Goal: Transaction & Acquisition: Obtain resource

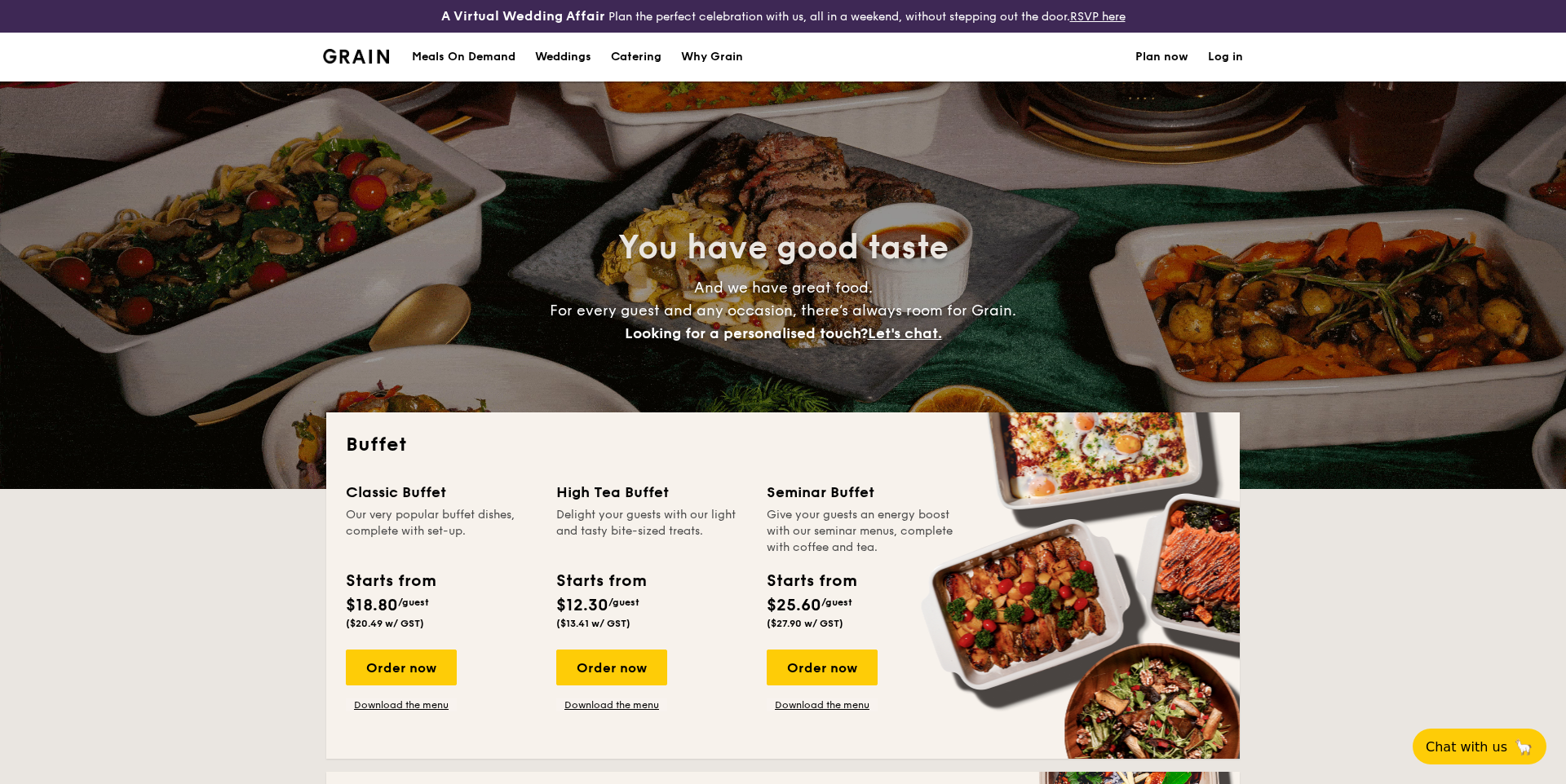
select select
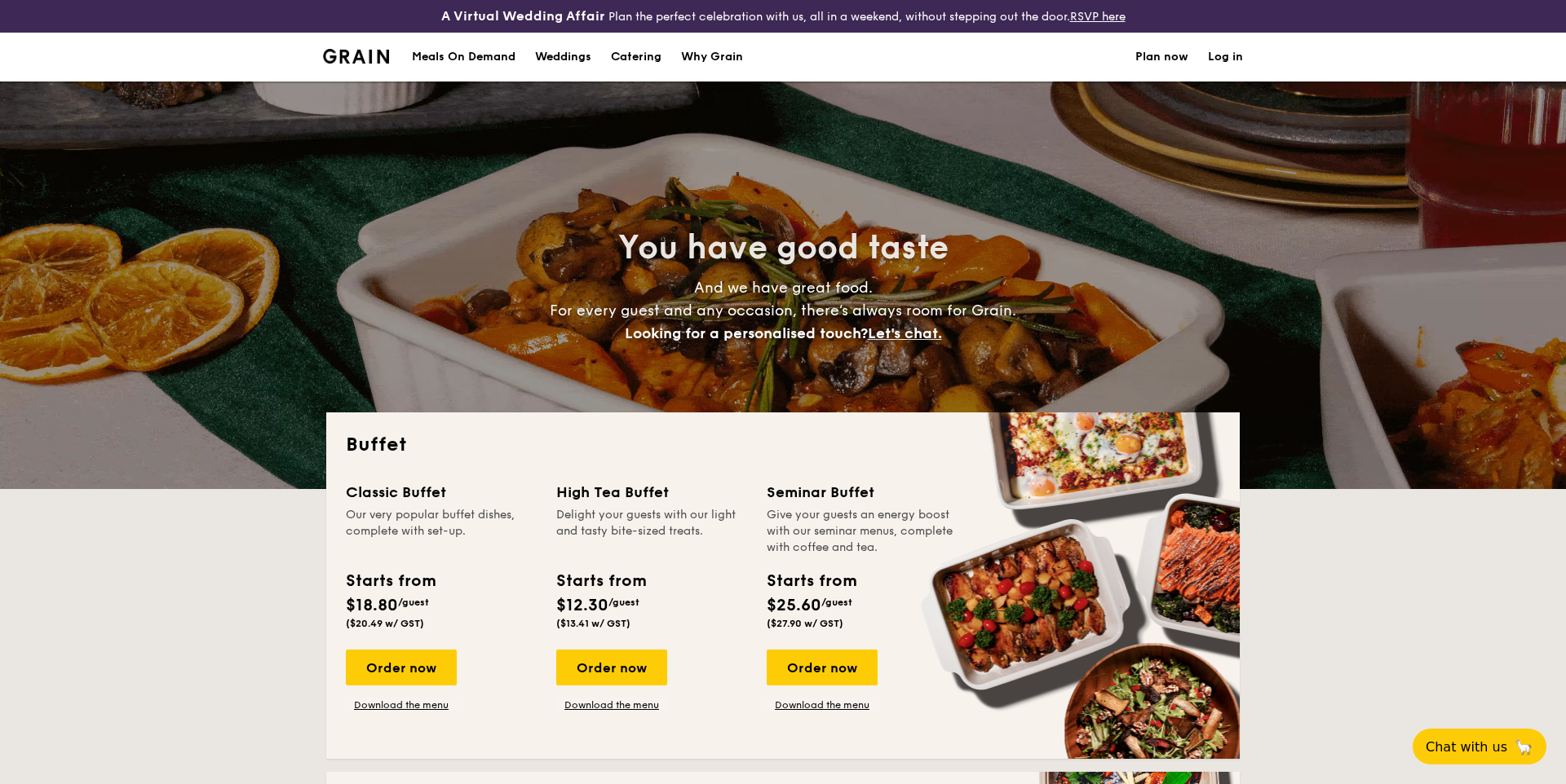
scroll to position [31, 0]
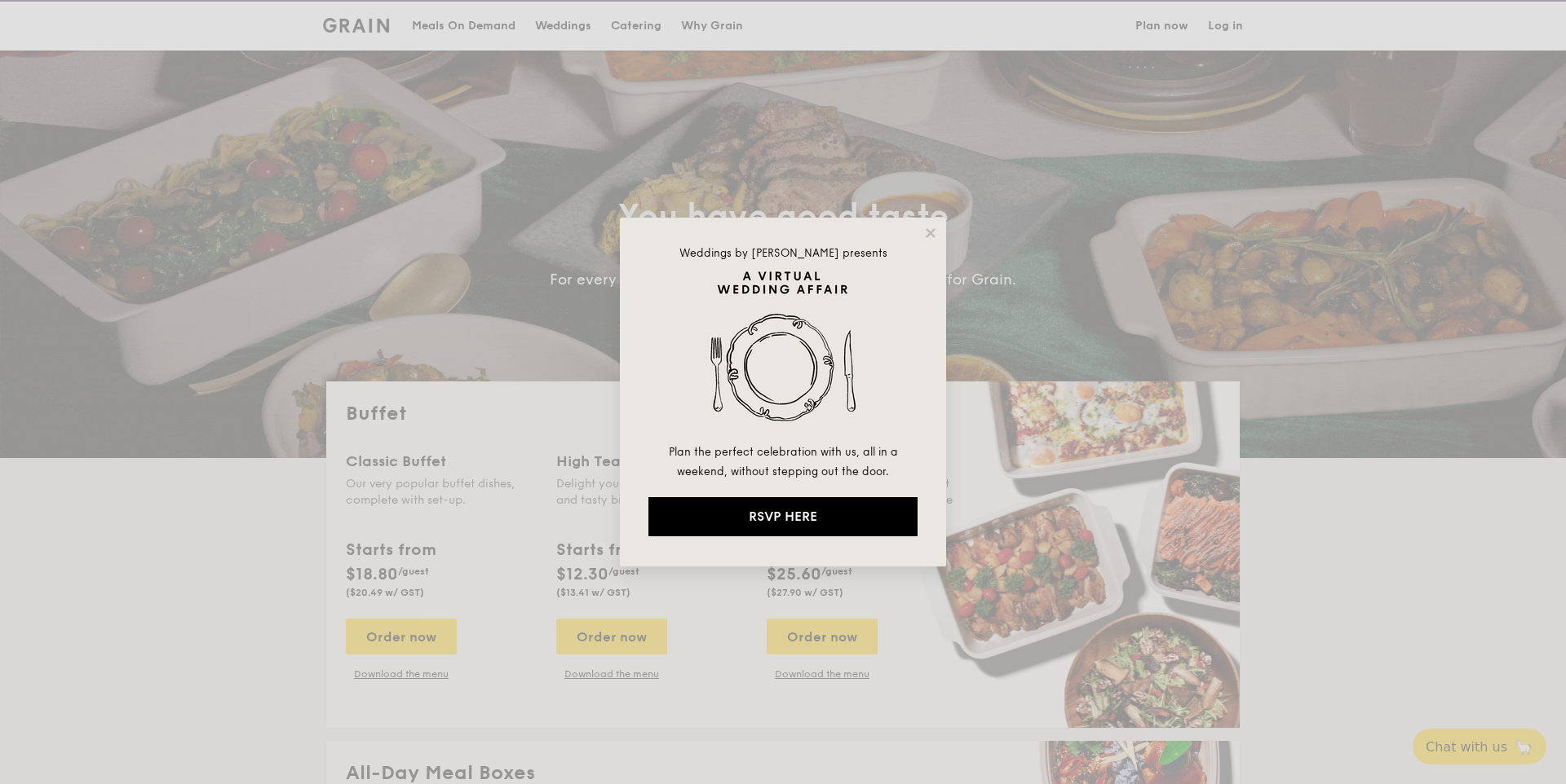
click at [941, 240] on div "Weddings by [PERSON_NAME] presents Plan the perfect celebration with us, all in…" at bounding box center [783, 392] width 327 height 349
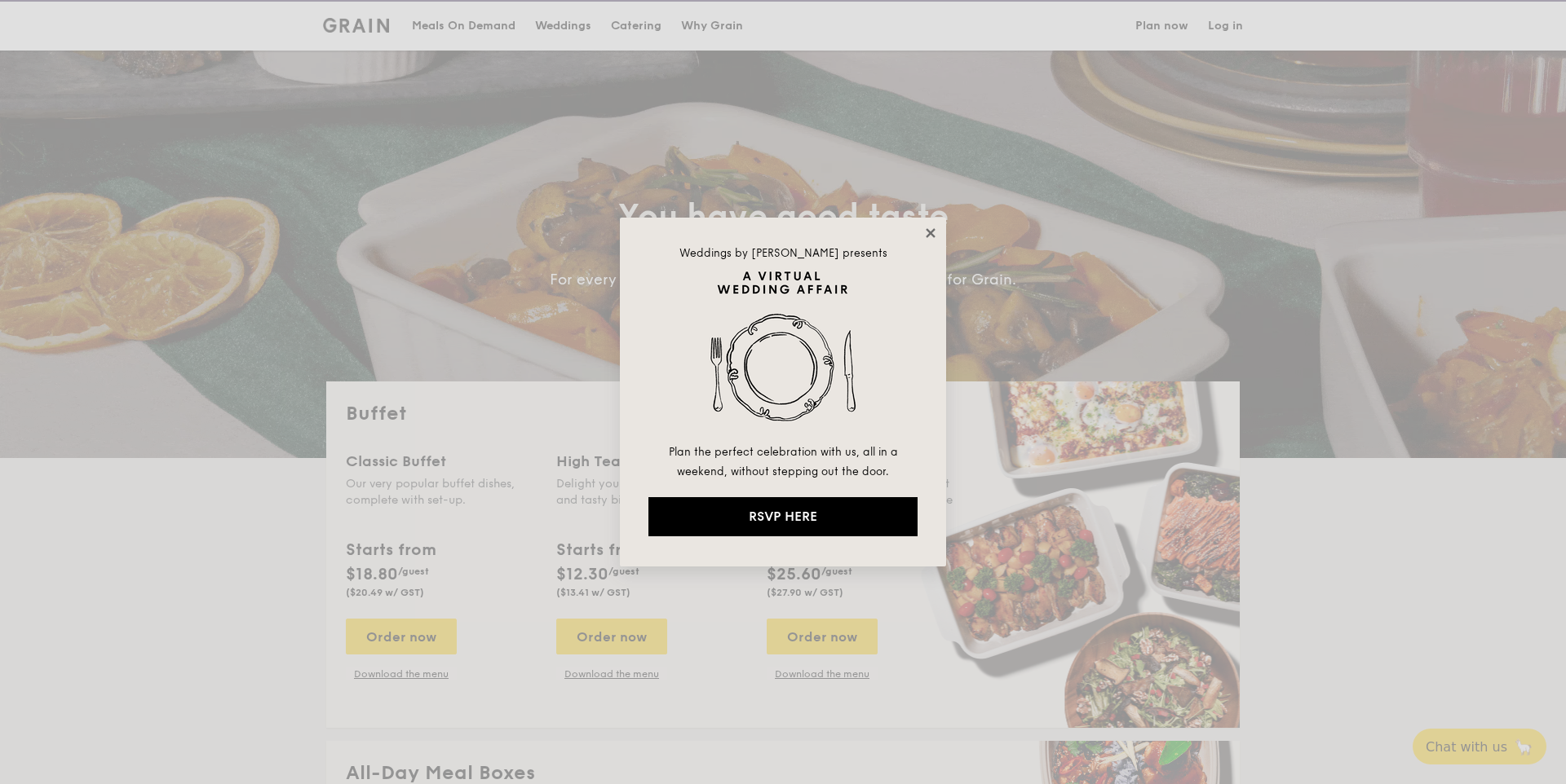
click at [935, 236] on icon at bounding box center [929, 232] width 9 height 9
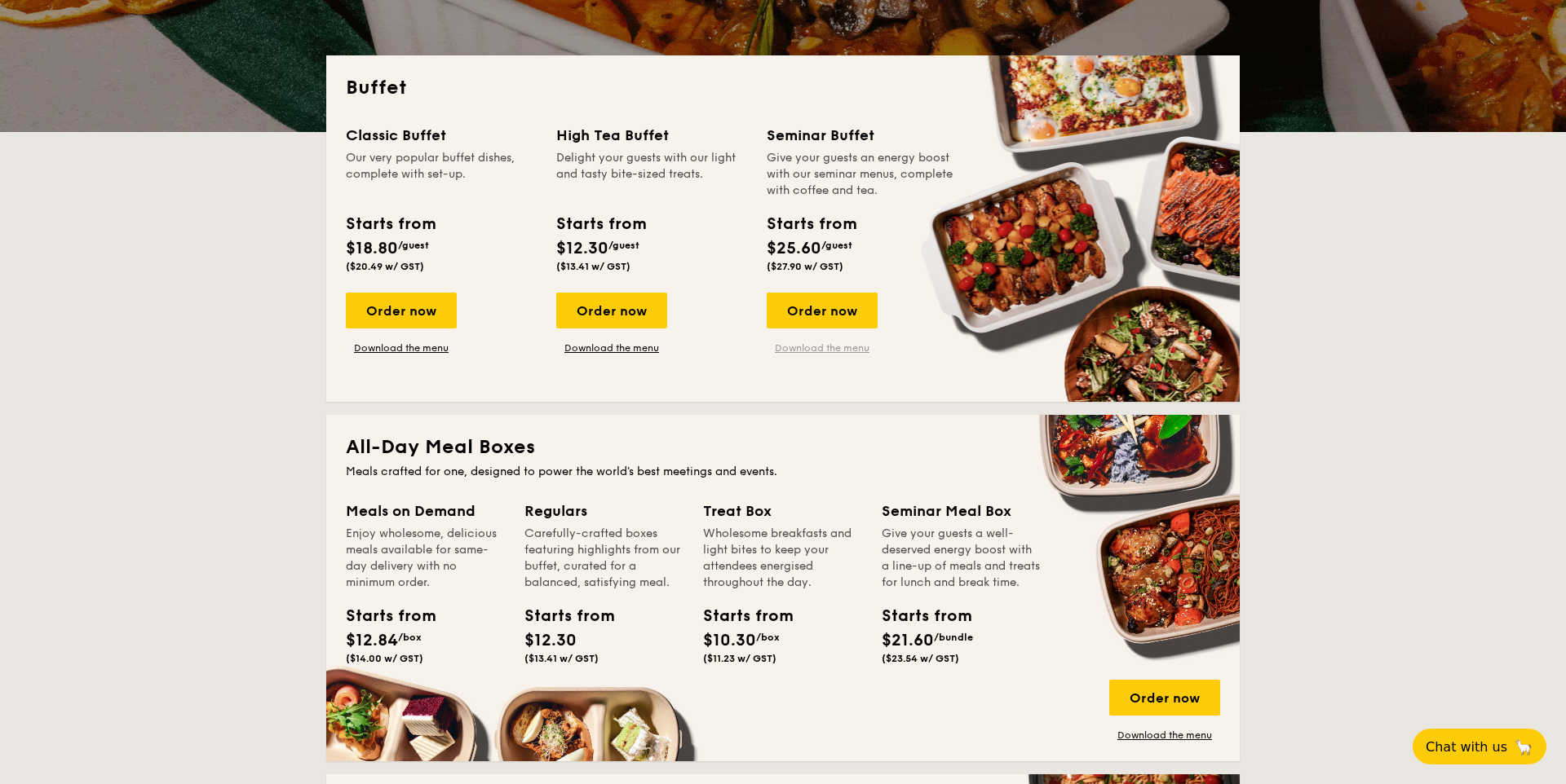
scroll to position [370, 0]
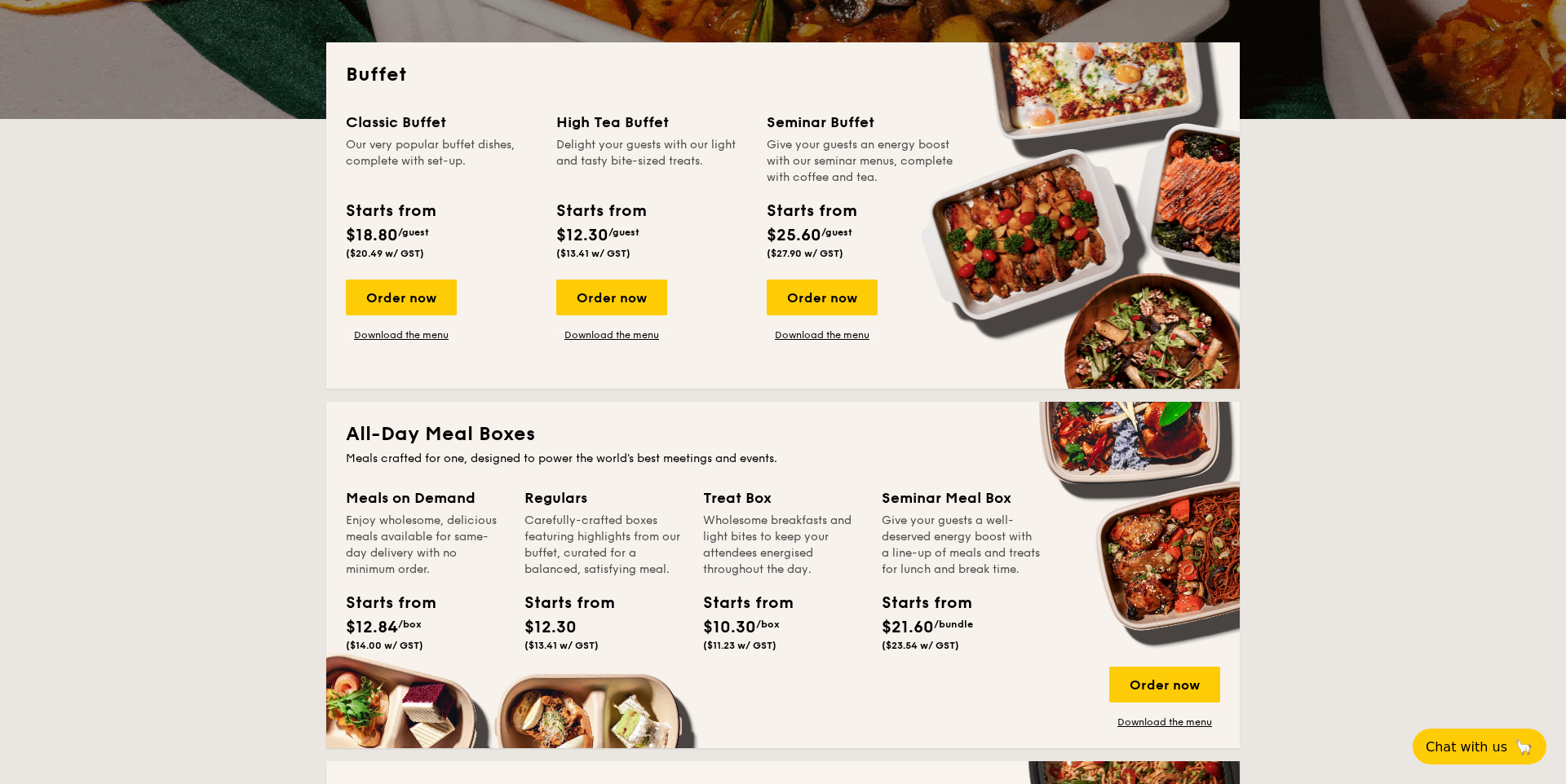
click at [828, 349] on div "Classic Buffet Our very popular buffet dishes, complete with set-up. Starts fro…" at bounding box center [783, 240] width 875 height 258
click at [829, 340] on link "Download the menu" at bounding box center [822, 334] width 111 height 13
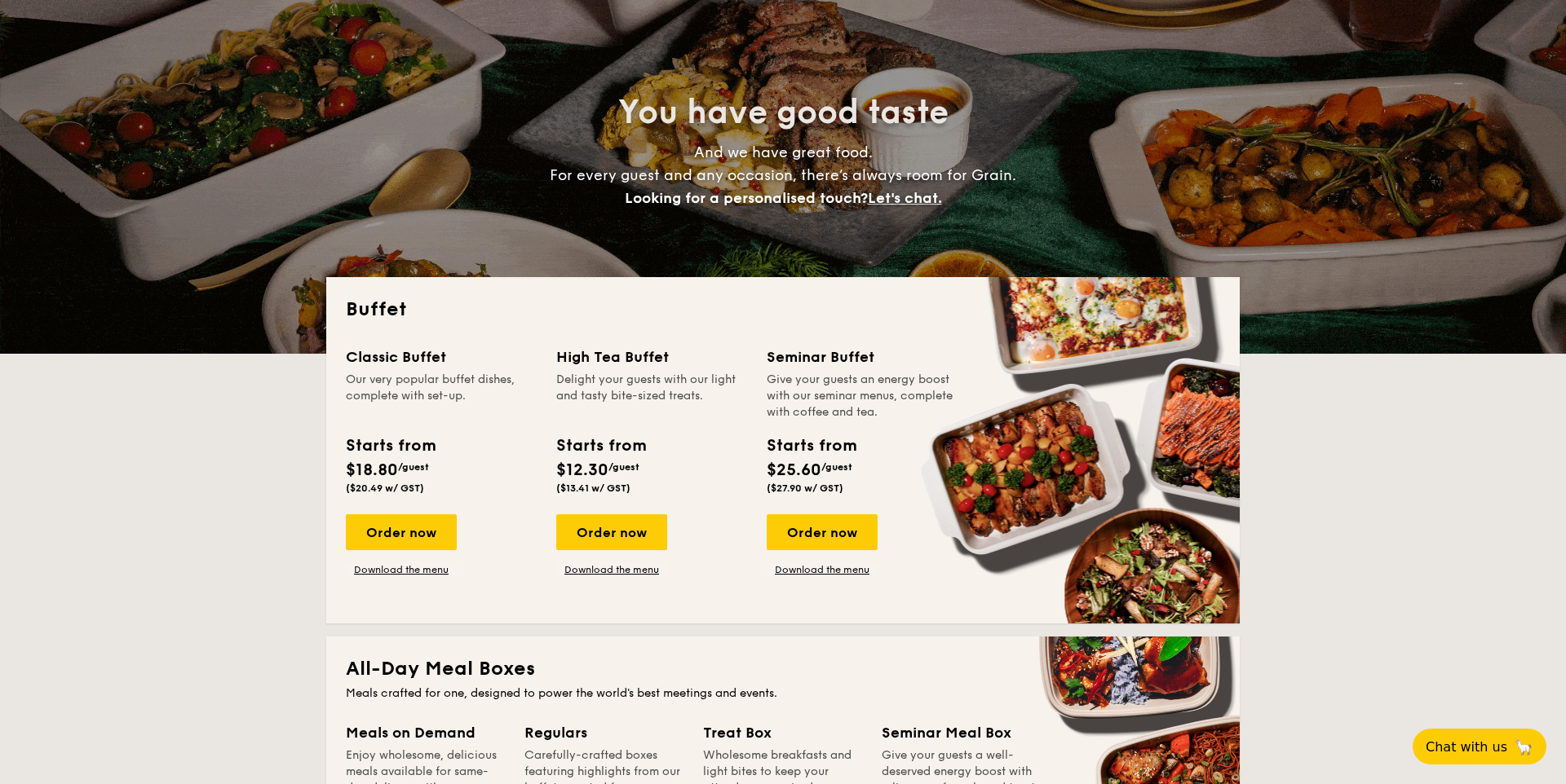
scroll to position [0, 0]
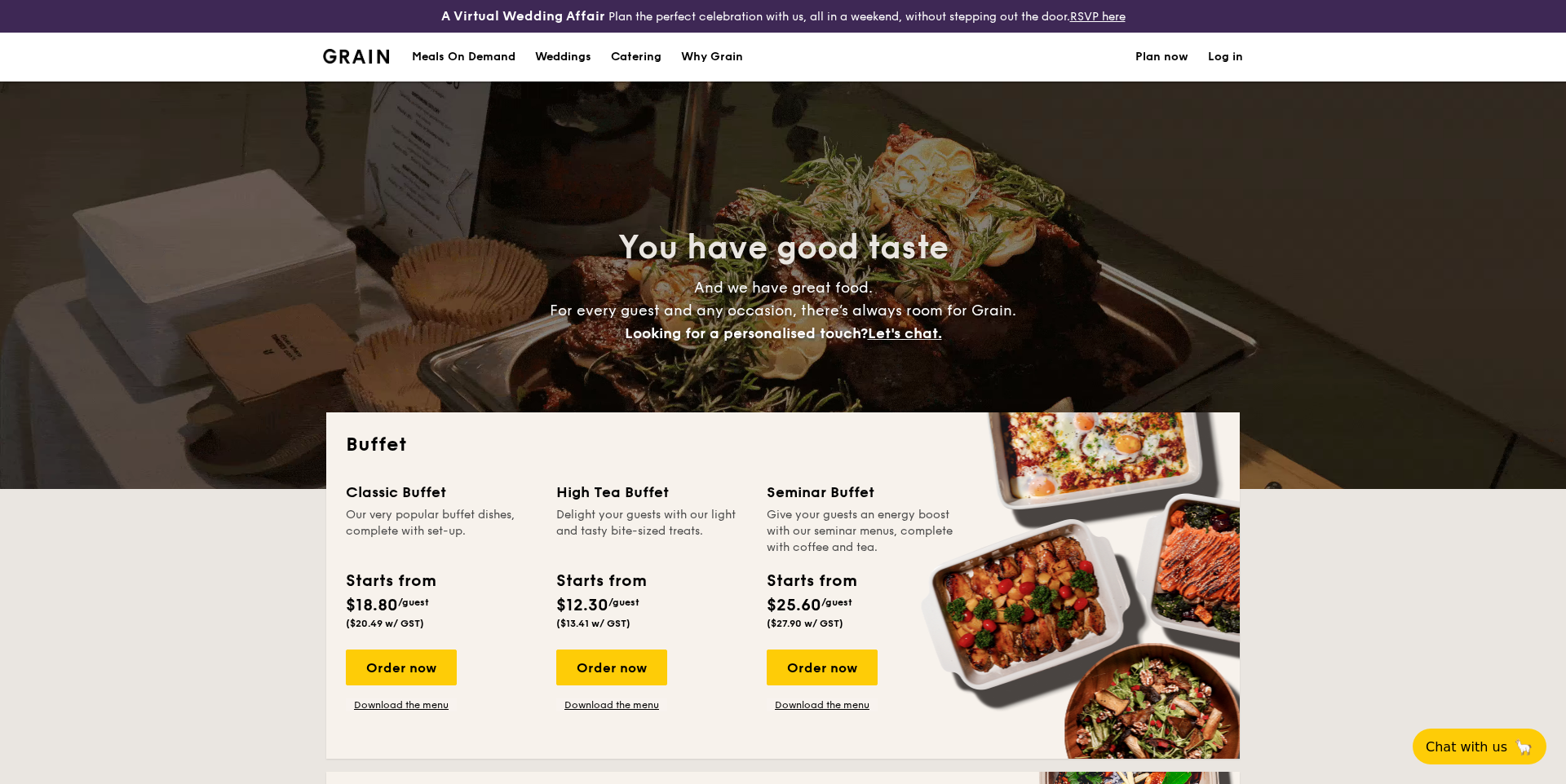
click at [695, 61] on div "Why Grain" at bounding box center [713, 57] width 62 height 49
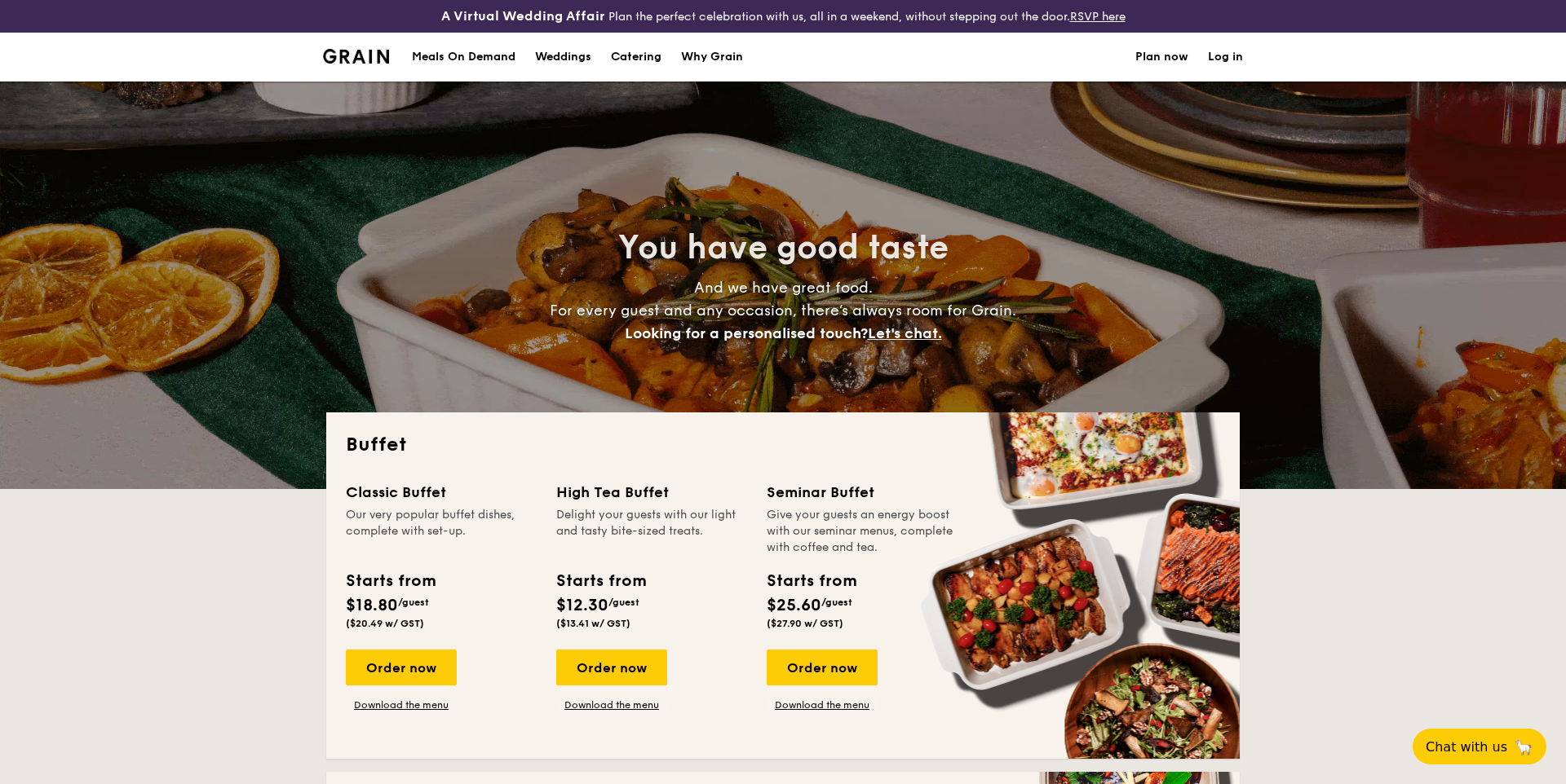
click at [607, 52] on link "Catering" at bounding box center [636, 57] width 70 height 49
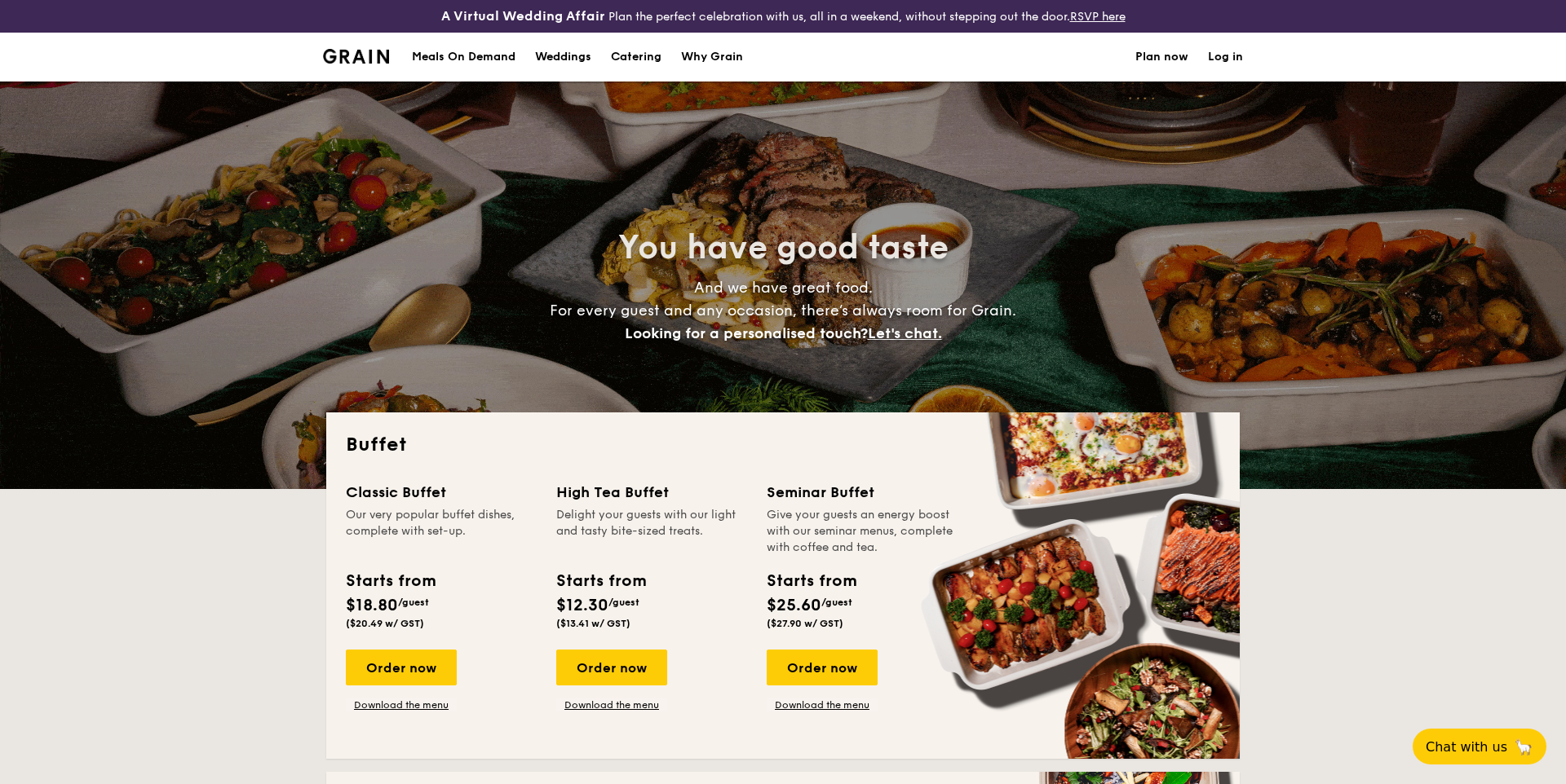
select select
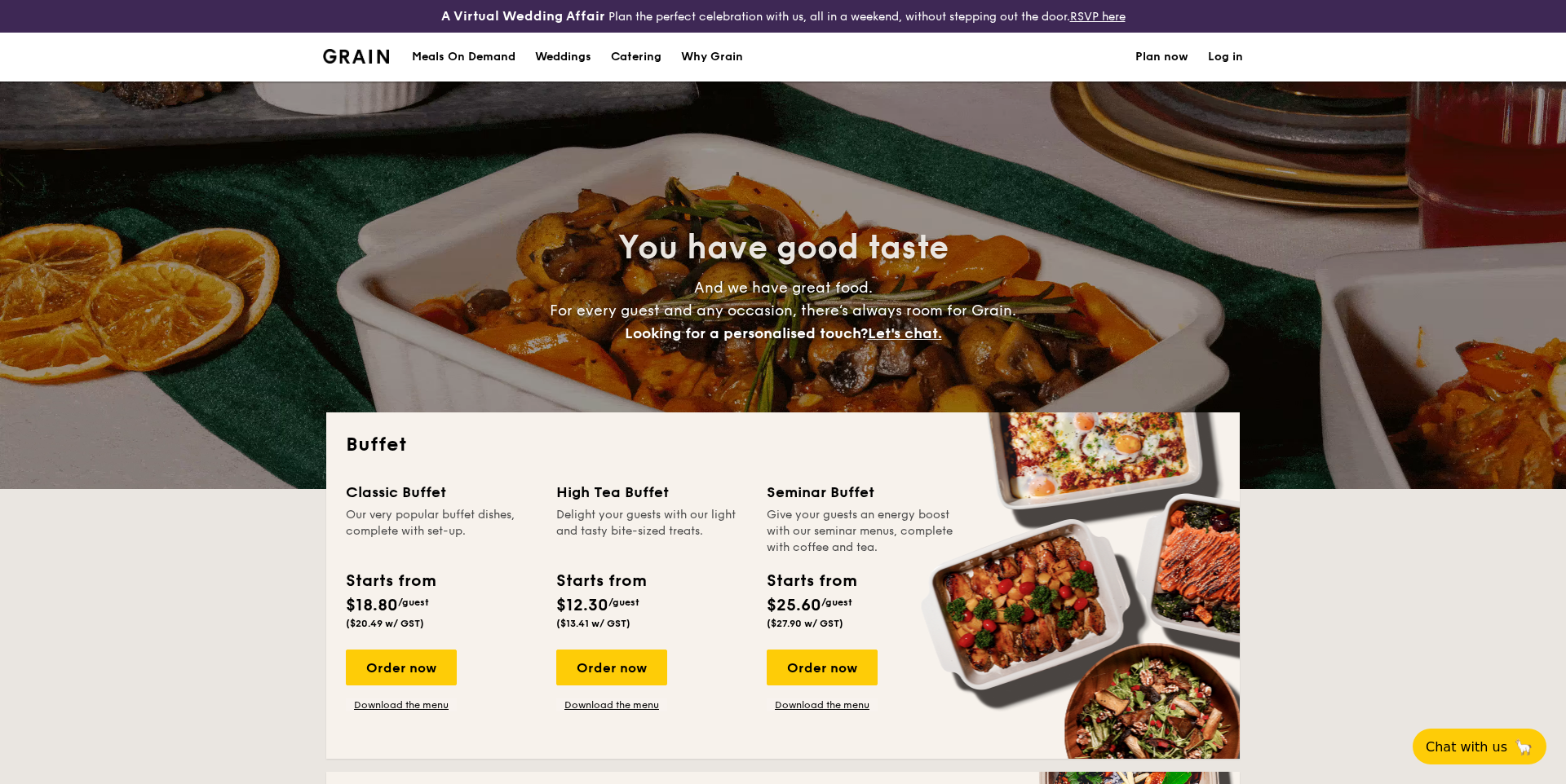
click at [605, 30] on div "A Virtual Wedding Affair Plan the perfect celebration with us, all in a weekend…" at bounding box center [783, 17] width 1566 height 33
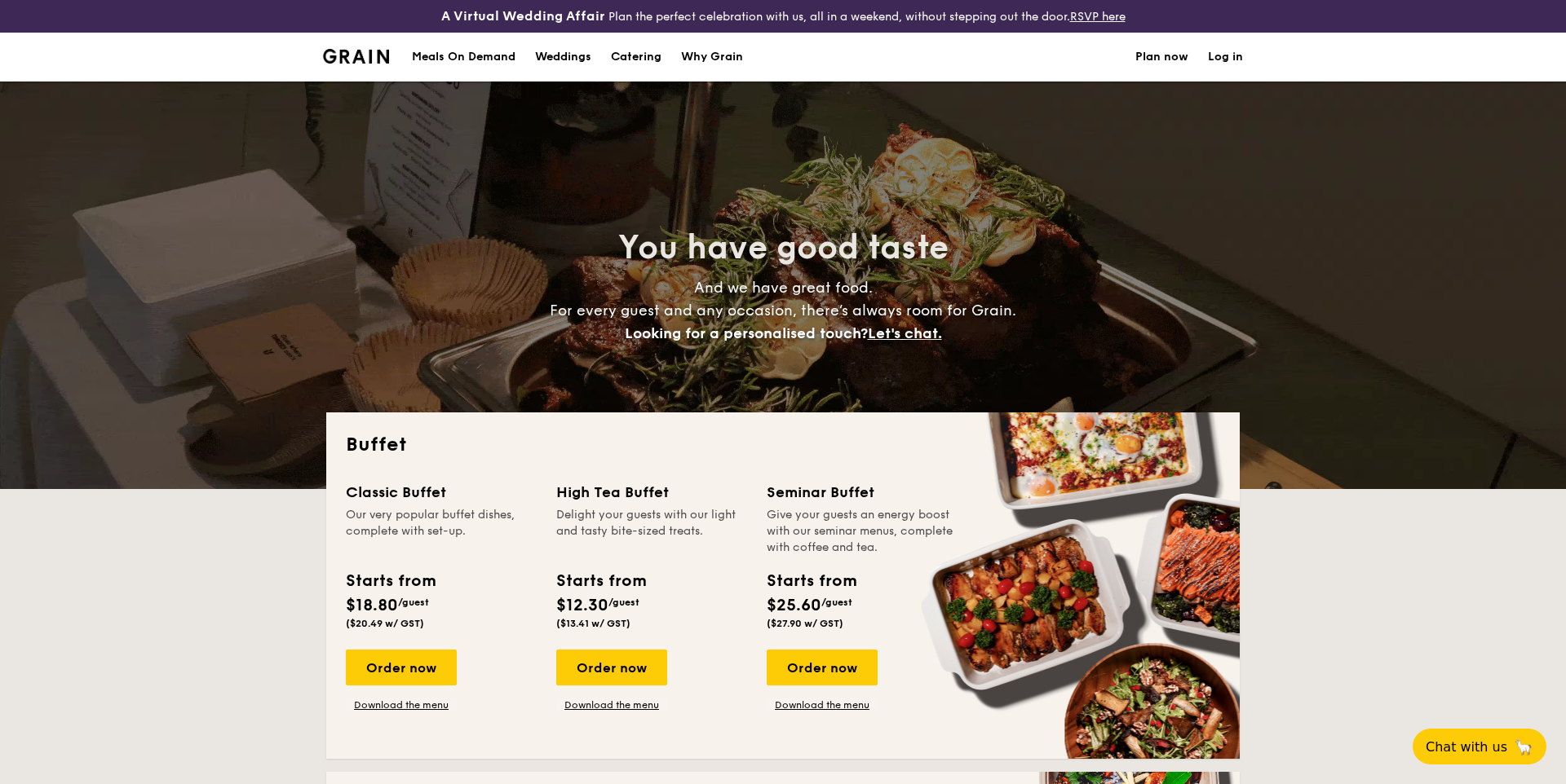
click at [620, 41] on h1 "Catering" at bounding box center [637, 57] width 51 height 49
